Goal: Find specific page/section: Find specific page/section

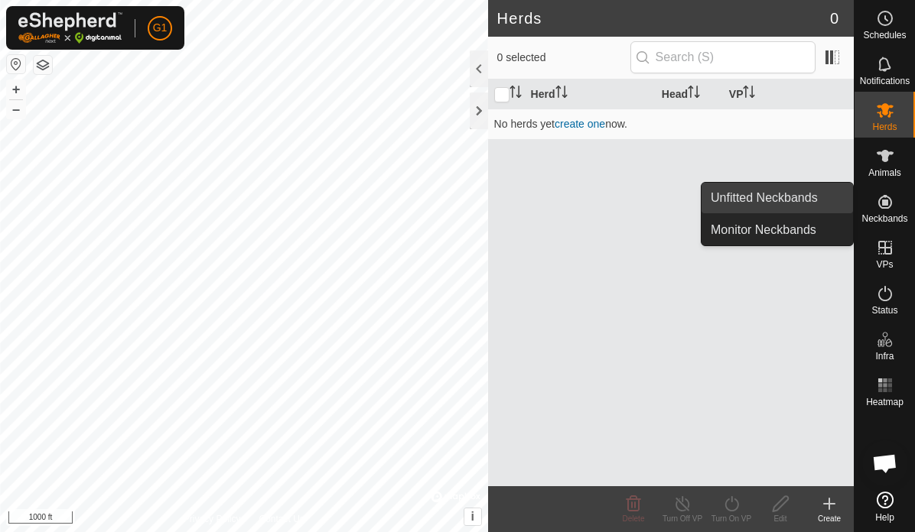
click at [807, 192] on link "Unfitted Neckbands" at bounding box center [777, 198] width 151 height 31
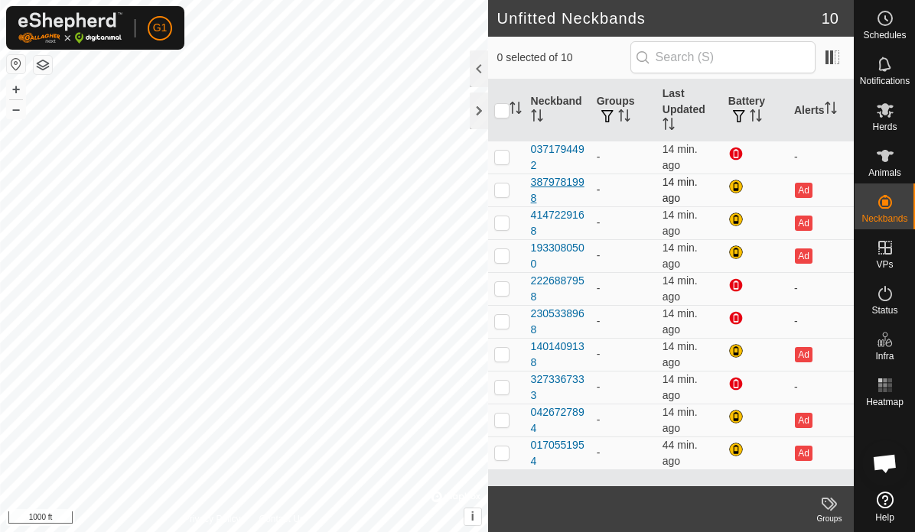
click at [565, 181] on div "3879781998" at bounding box center [558, 190] width 54 height 32
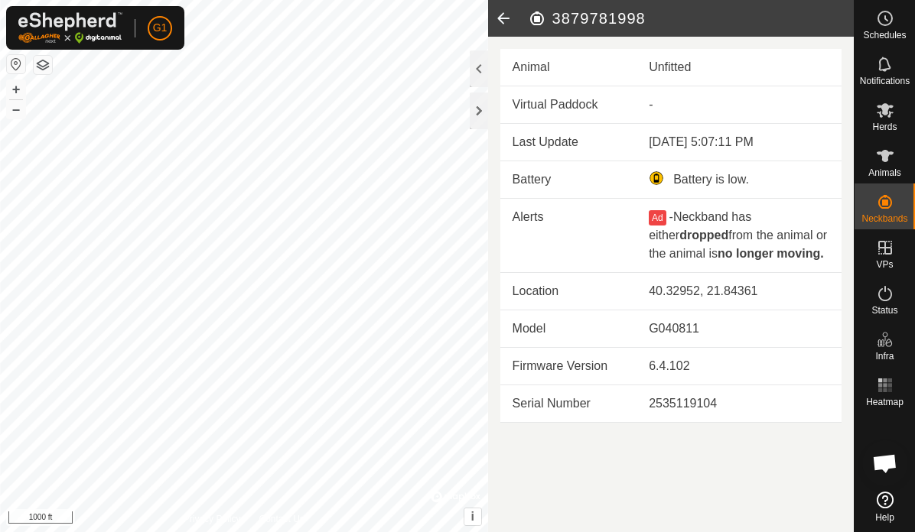
click at [502, 15] on icon at bounding box center [503, 18] width 31 height 37
